Goal: Answer question/provide support

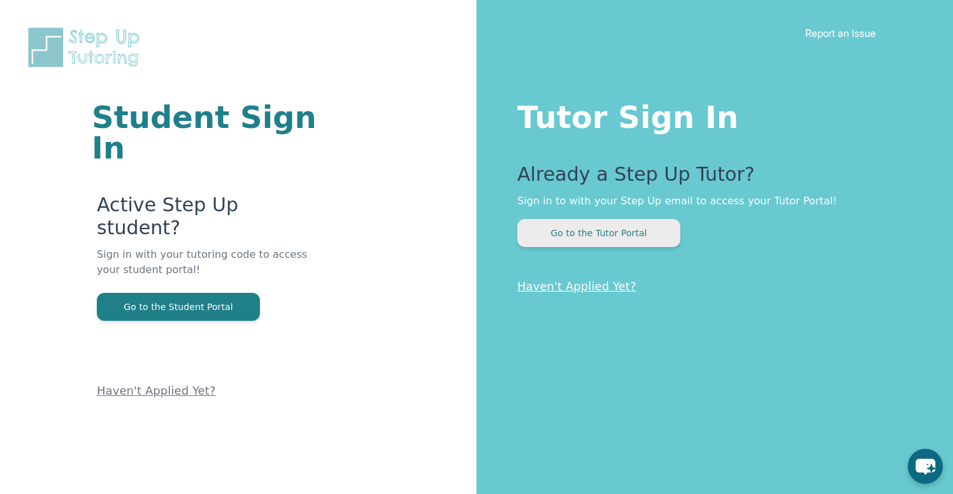
click at [587, 236] on button "Go to the Tutor Portal" at bounding box center [598, 233] width 163 height 28
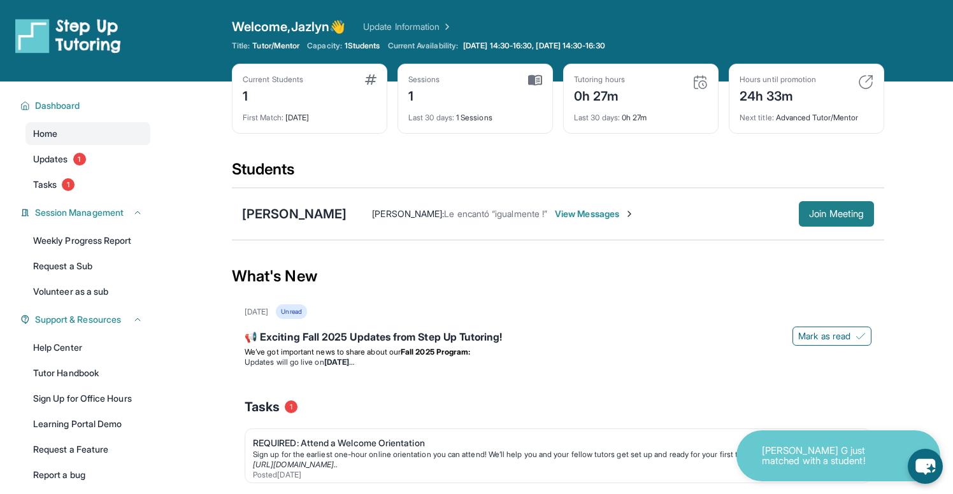
click at [846, 215] on span "Join Meeting" at bounding box center [836, 214] width 55 height 8
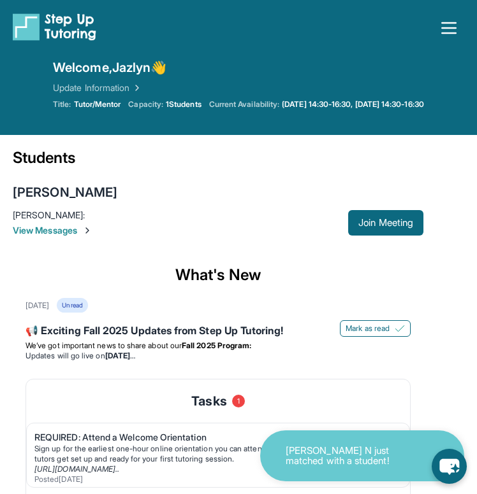
scroll to position [50, 0]
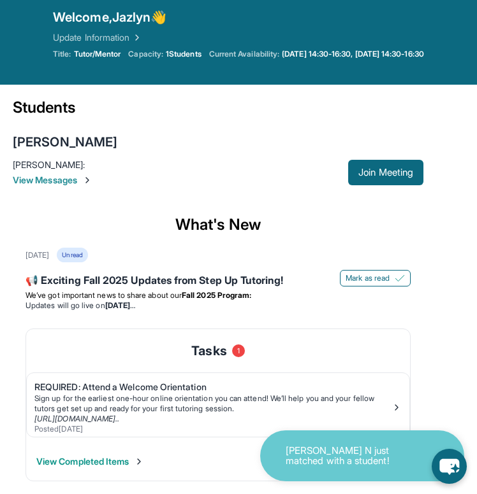
click at [54, 167] on span "[PERSON_NAME] :" at bounding box center [49, 164] width 72 height 11
click at [62, 159] on div "[PERSON_NAME] : Le encantó “igualmente !”" at bounding box center [54, 165] width 83 height 13
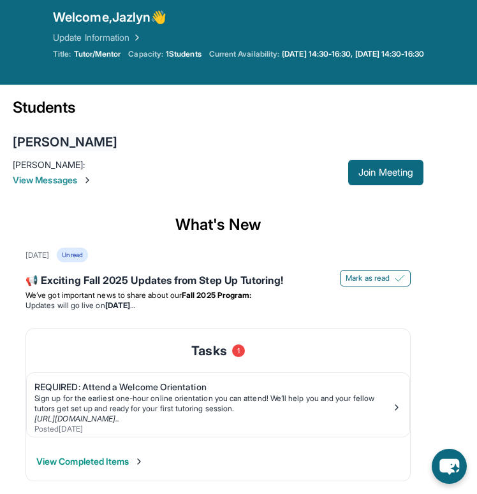
click at [71, 143] on div "[PERSON_NAME]" at bounding box center [65, 142] width 104 height 18
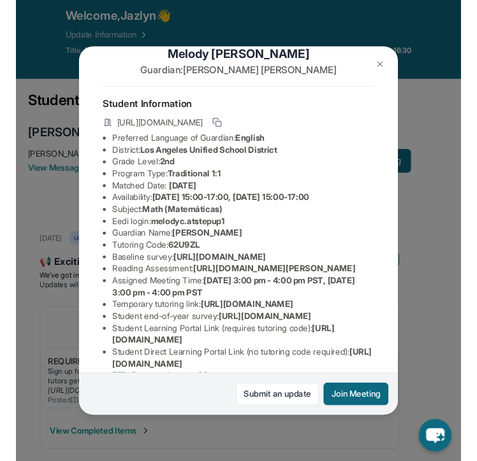
scroll to position [26, 465]
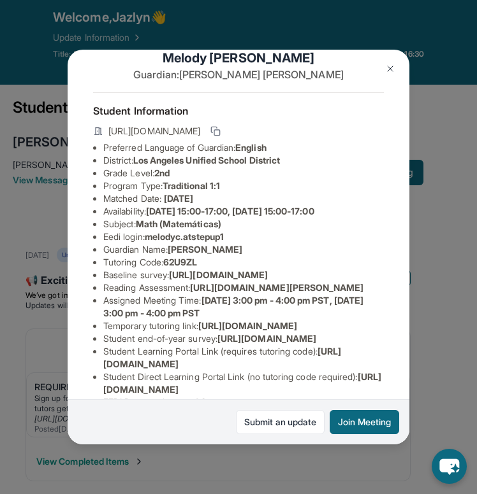
drag, startPoint x: 97, startPoint y: 290, endPoint x: 405, endPoint y: 314, distance: 308.7
click at [405, 314] on div "[PERSON_NAME] Guardian: [PERSON_NAME] Student Information [URL][DOMAIN_NAME] Pr…" at bounding box center [239, 248] width 342 height 396
copy span "[URL][DOMAIN_NAME]"
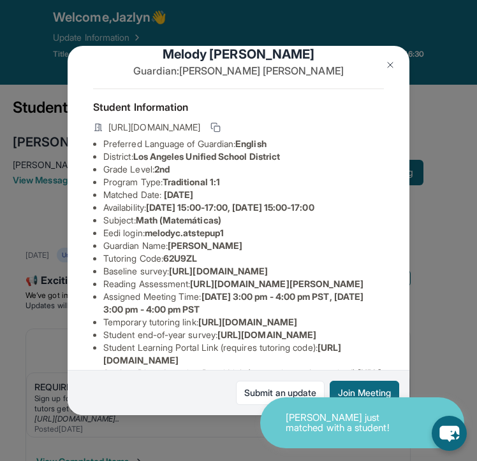
scroll to position [26, 0]
click at [242, 247] on span "[PERSON_NAME]" at bounding box center [205, 245] width 75 height 11
drag, startPoint x: 238, startPoint y: 229, endPoint x: 151, endPoint y: 233, distance: 86.7
click at [151, 233] on li "Eedi login : melodyc.atstepup1" at bounding box center [243, 233] width 280 height 13
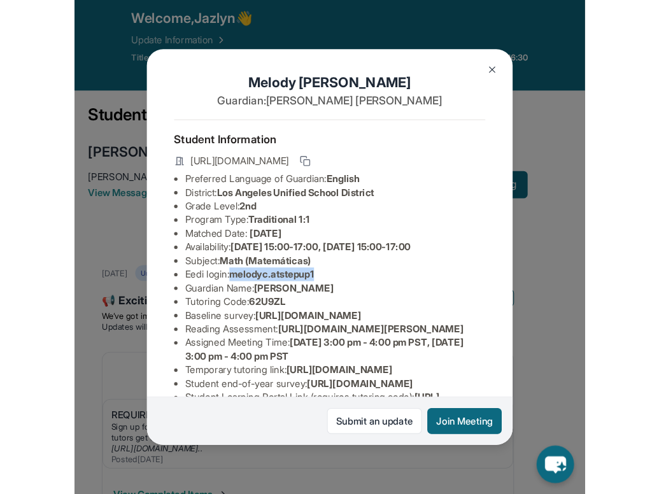
scroll to position [0, 0]
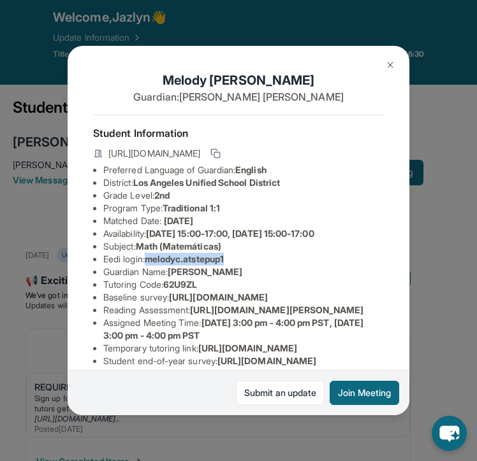
copy span "melodyc.atstepup1"
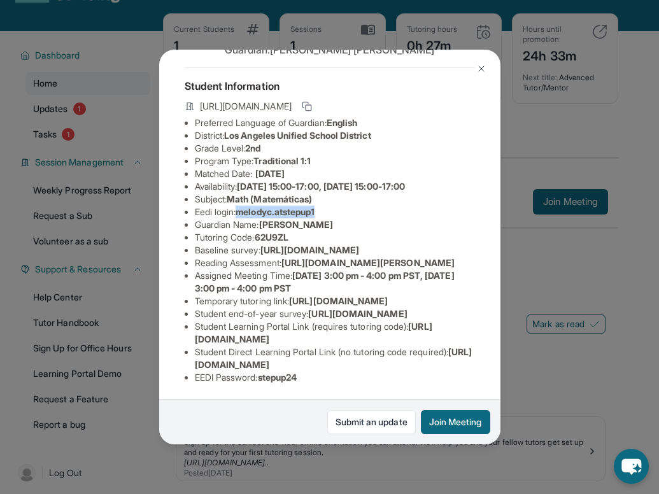
scroll to position [178, 0]
drag, startPoint x: 314, startPoint y: 382, endPoint x: 262, endPoint y: 378, distance: 52.4
click at [262, 378] on li "EEDI Password : stepup24" at bounding box center [335, 377] width 280 height 13
copy li "stepup24"
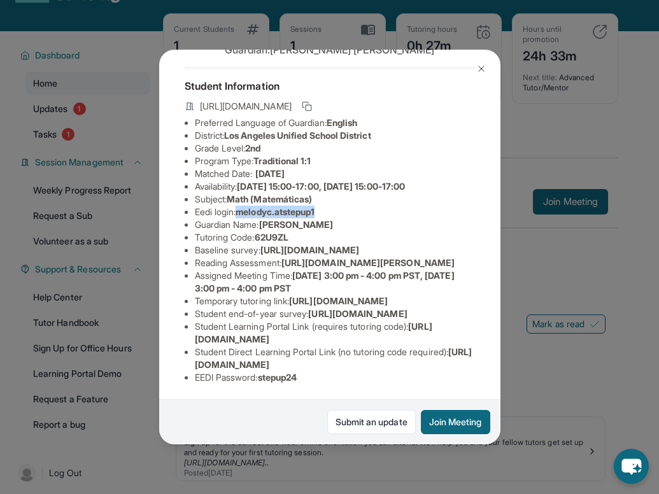
drag, startPoint x: 335, startPoint y: 168, endPoint x: 245, endPoint y: 170, distance: 89.9
click at [245, 206] on li "Eedi login : melodyc.atstepup1" at bounding box center [335, 212] width 280 height 13
copy span "melodyc.atstepup1"
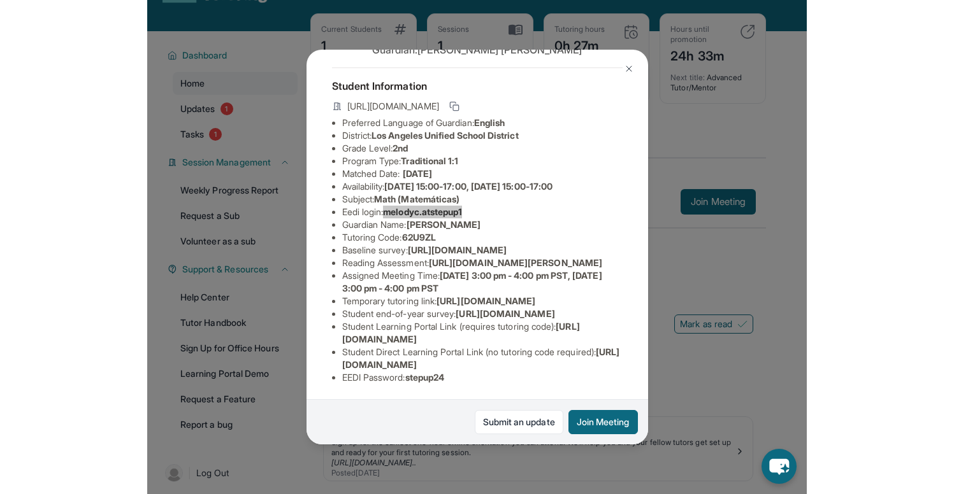
scroll to position [178, 0]
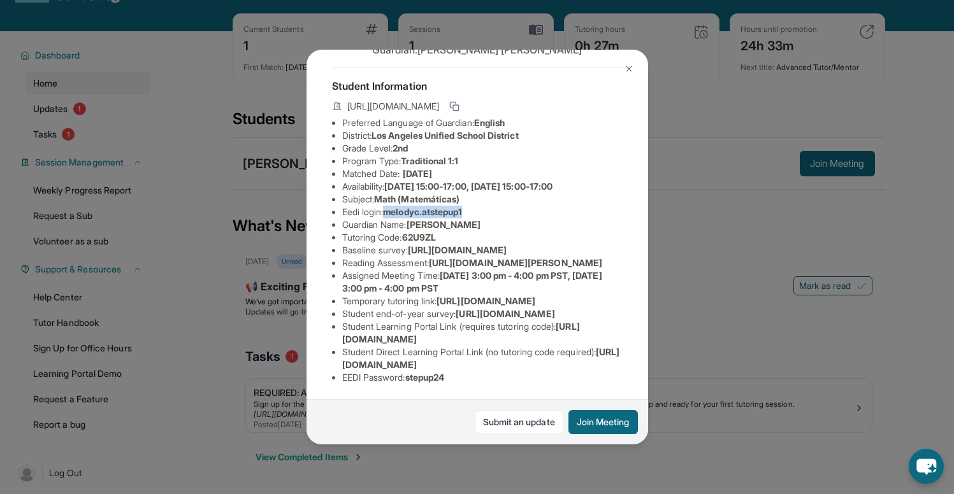
drag, startPoint x: 618, startPoint y: 185, endPoint x: 438, endPoint y: 175, distance: 179.9
click at [438, 257] on span "https://yvyn1kit.paperform.co?id=2025-s11200&name=Melody%20Cornejo&grade=2nd&wi…" at bounding box center [515, 262] width 173 height 11
copy span "https://yvyn1kit.paperform.co?id=2025-s11200&name=Melody%20Cornejo&grade=2nd&wi…"
click at [602, 257] on span "https://yvyn1kit.paperform.co?id=2025-s11200&name=Melody%20Cornejo&grade=2nd&wi…" at bounding box center [515, 262] width 173 height 11
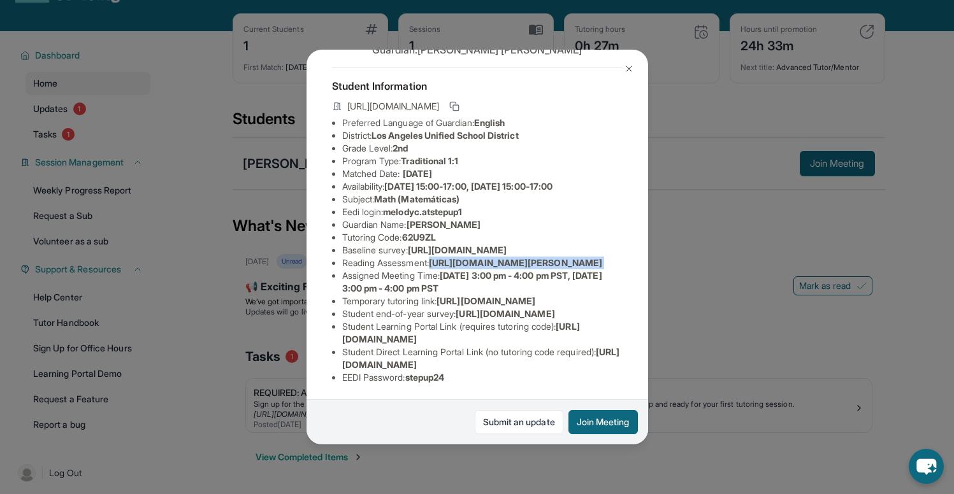
drag, startPoint x: 618, startPoint y: 189, endPoint x: 446, endPoint y: 175, distance: 172.7
click at [446, 257] on span "https://yvyn1kit.paperform.co?id=2025-s11200&name=Melody%20Cornejo&grade=2nd&wi…" at bounding box center [515, 262] width 173 height 11
copy span "https://yvyn1kit.paperform.co?id=2025-s11200&name=Melody%20Cornejo&grade=2nd&wi…"
click at [456, 308] on span "https://airtable.com/apprlfn8WjpjBUn2G/shrlTUKpjWEbXdPga?prefill_Type%20of%20Fo…" at bounding box center [505, 313] width 99 height 11
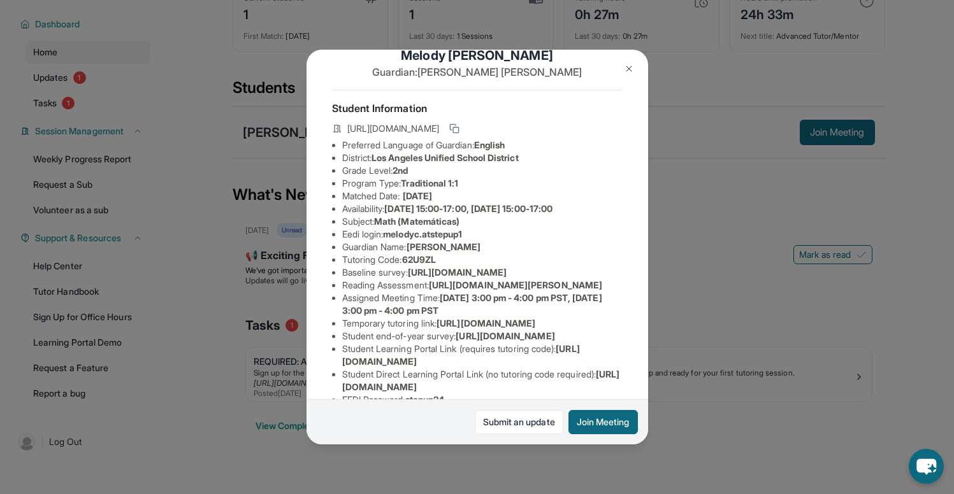
scroll to position [24, 0]
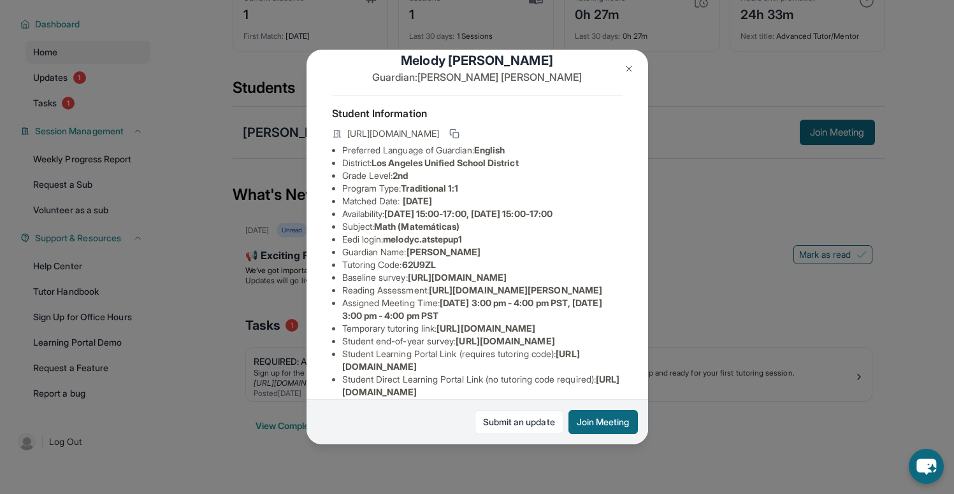
click at [626, 67] on img at bounding box center [629, 69] width 10 height 10
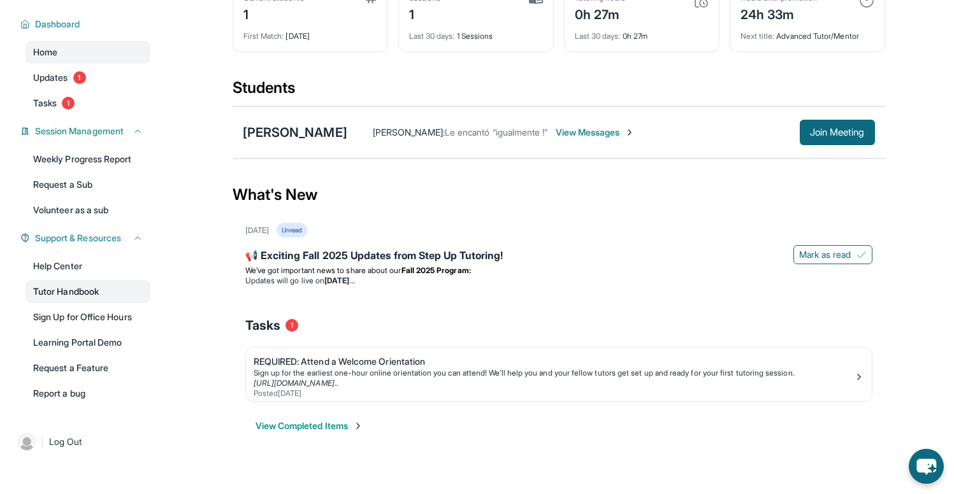
click at [80, 295] on link "Tutor Handbook" at bounding box center [87, 291] width 125 height 23
